Goal: Entertainment & Leisure: Consume media (video, audio)

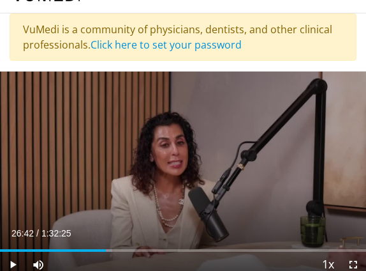
click at [13, 263] on span "Video Player" at bounding box center [13, 265] width 26 height 26
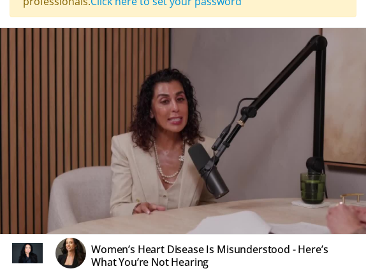
scroll to position [68, 0]
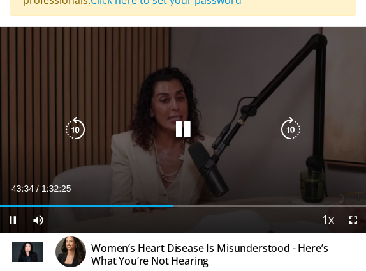
click at [186, 138] on icon "Video Player" at bounding box center [183, 130] width 26 height 26
click at [183, 133] on icon "Video Player" at bounding box center [183, 130] width 26 height 26
click at [77, 130] on icon "Video Player" at bounding box center [76, 130] width 26 height 26
click at [184, 137] on icon "Video Player" at bounding box center [183, 130] width 26 height 26
click at [184, 128] on icon "Video Player" at bounding box center [183, 130] width 26 height 26
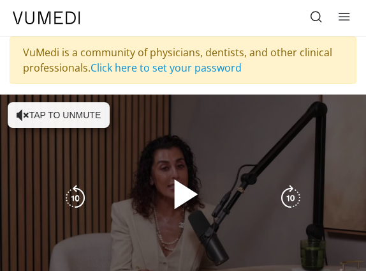
scroll to position [68, 0]
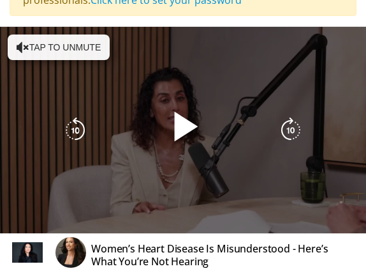
click at [68, 40] on button "Tap to unmute" at bounding box center [59, 47] width 102 height 26
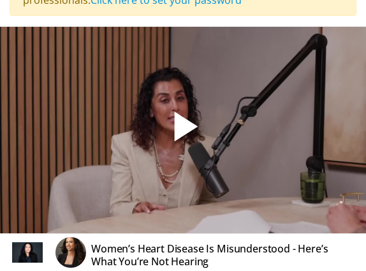
click at [183, 130] on span "Video Player" at bounding box center [183, 130] width 0 height 0
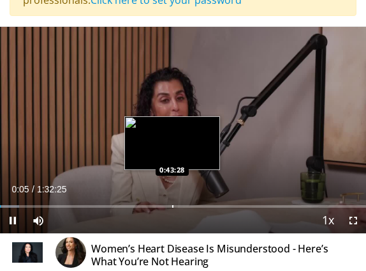
click at [172, 203] on div "Loaded : 5.23% 0:00:06 0:43:28" at bounding box center [183, 201] width 366 height 12
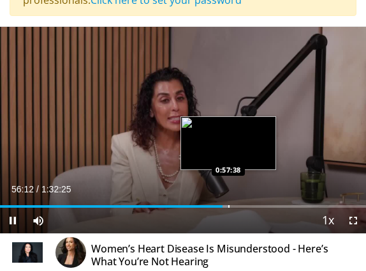
click at [229, 206] on div "Progress Bar" at bounding box center [229, 206] width 1 height 3
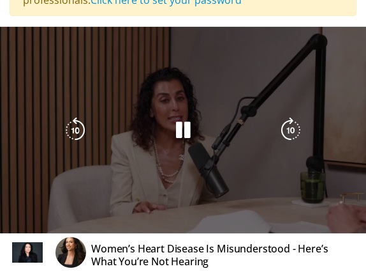
click at [216, 137] on div "Video Player" at bounding box center [184, 130] width 242 height 26
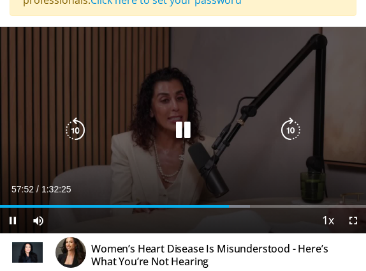
click at [186, 132] on icon "Video Player" at bounding box center [183, 130] width 26 height 26
